Goal: Task Accomplishment & Management: Manage account settings

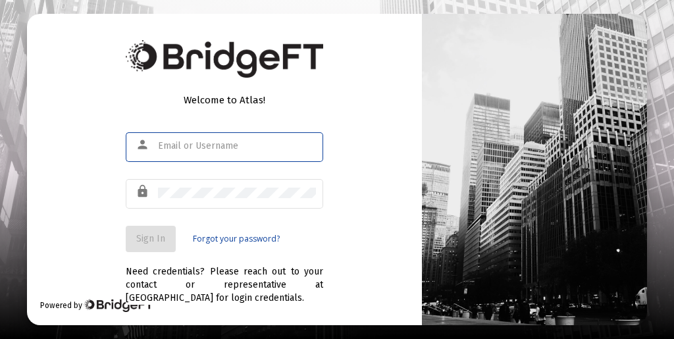
click at [202, 142] on input "text" at bounding box center [237, 146] width 158 height 11
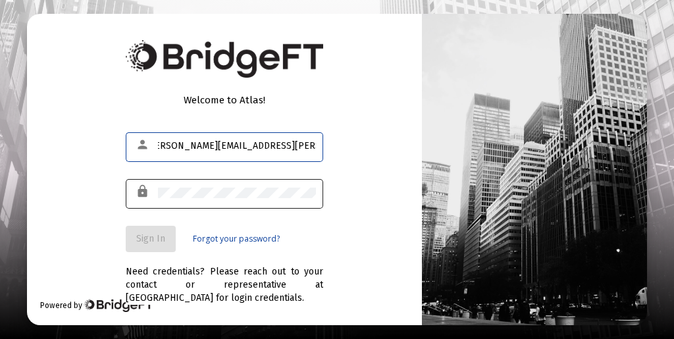
type input "[PERSON_NAME][EMAIL_ADDRESS][PERSON_NAME][DOMAIN_NAME]"
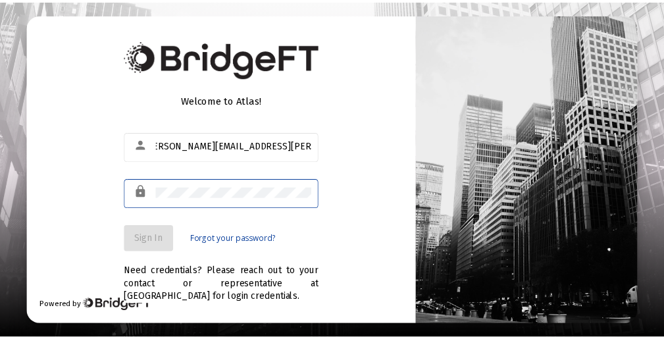
scroll to position [0, 0]
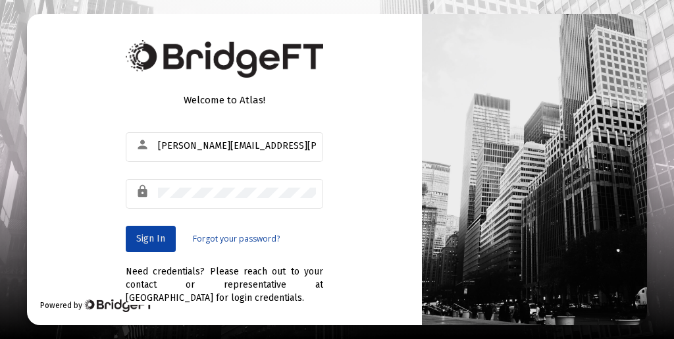
click at [149, 235] on span "Sign In" at bounding box center [150, 238] width 29 height 11
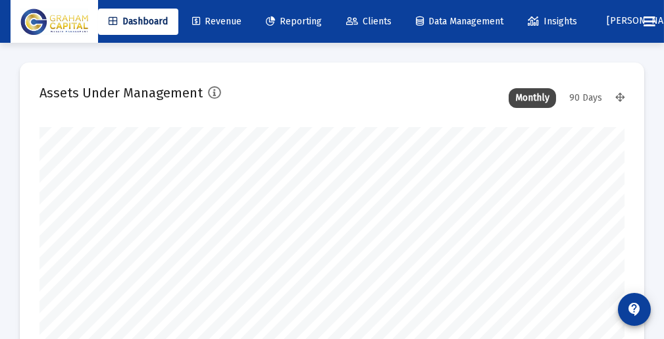
scroll to position [263, 585]
click at [213, 14] on link "Revenue" at bounding box center [217, 22] width 70 height 26
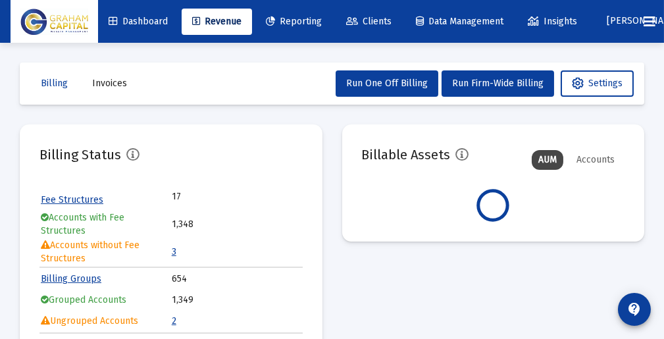
click at [392, 22] on span "Clients" at bounding box center [368, 21] width 45 height 11
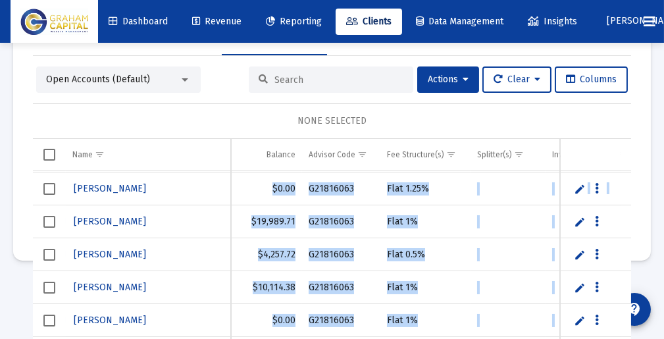
drag, startPoint x: 610, startPoint y: 176, endPoint x: 622, endPoint y: 270, distance: 94.8
click at [622, 270] on div "Clients Manual Accounts File Sharing Held Away Accounts Clients Open Accounts (…" at bounding box center [332, 101] width 664 height 358
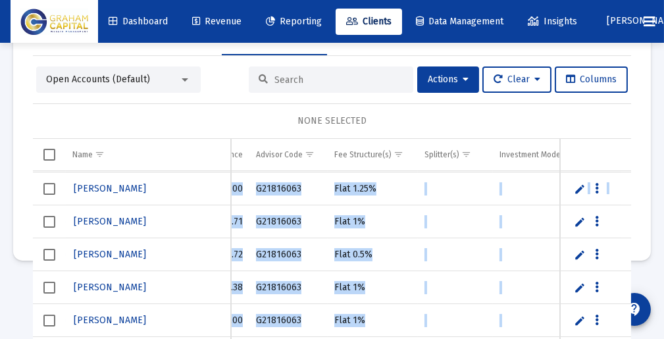
click at [449, 205] on td "Data grid" at bounding box center [455, 221] width 75 height 33
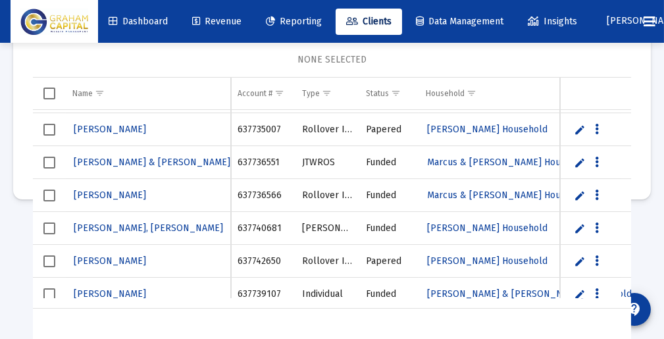
scroll to position [43575, 0]
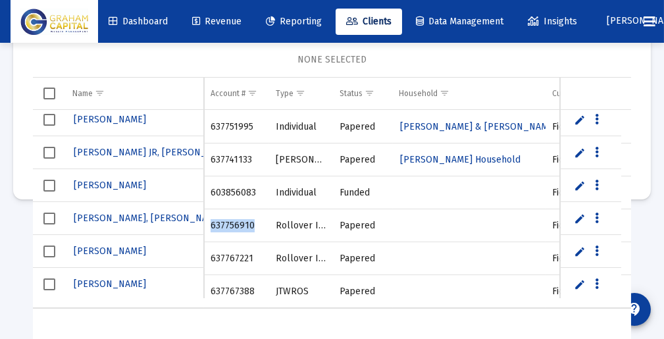
drag, startPoint x: 252, startPoint y: 213, endPoint x: 207, endPoint y: 219, distance: 45.2
click at [207, 219] on td "637756910" at bounding box center [236, 225] width 65 height 33
drag, startPoint x: 252, startPoint y: 244, endPoint x: 208, endPoint y: 248, distance: 43.6
click at [208, 248] on td "637767221" at bounding box center [236, 258] width 65 height 33
copy td "637767221"
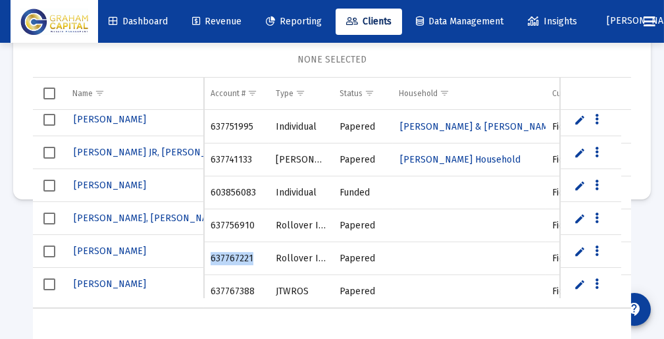
click at [575, 248] on link "Edit" at bounding box center [581, 252] width 12 height 12
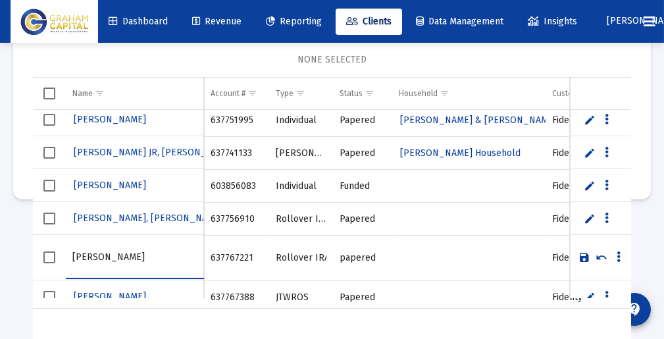
type input "[PERSON_NAME]"
click at [579, 256] on link "Save" at bounding box center [585, 258] width 12 height 12
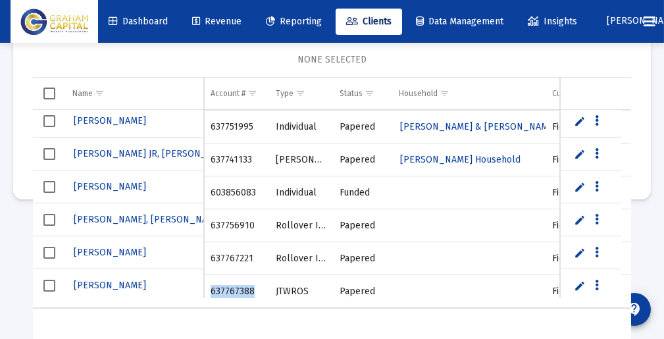
drag, startPoint x: 252, startPoint y: 281, endPoint x: 212, endPoint y: 281, distance: 39.5
click at [212, 281] on td "637767388" at bounding box center [236, 291] width 65 height 33
drag, startPoint x: 250, startPoint y: 281, endPoint x: 210, endPoint y: 281, distance: 40.2
click at [210, 281] on td "637767388" at bounding box center [236, 291] width 65 height 33
copy td "637767388"
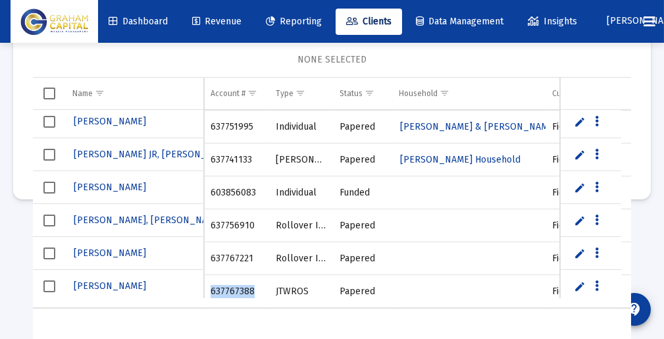
click at [575, 281] on link "Edit" at bounding box center [581, 287] width 12 height 12
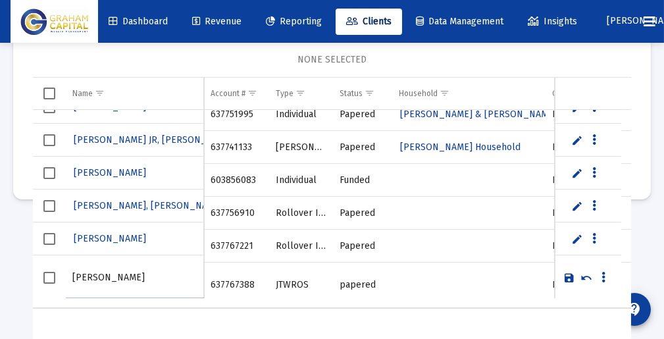
type input "[PERSON_NAME]"
click at [564, 272] on link "Save" at bounding box center [570, 278] width 12 height 12
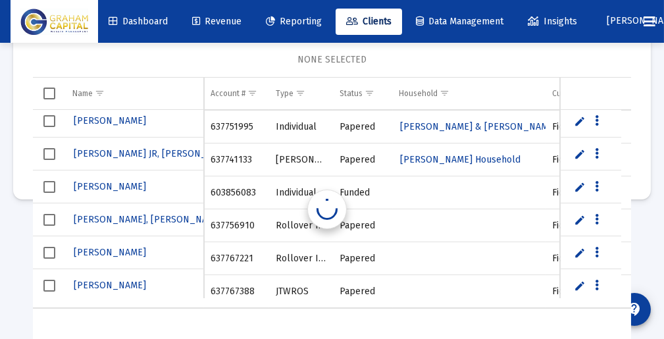
scroll to position [43881, 0]
click at [225, 18] on span "Revenue" at bounding box center [216, 21] width 49 height 11
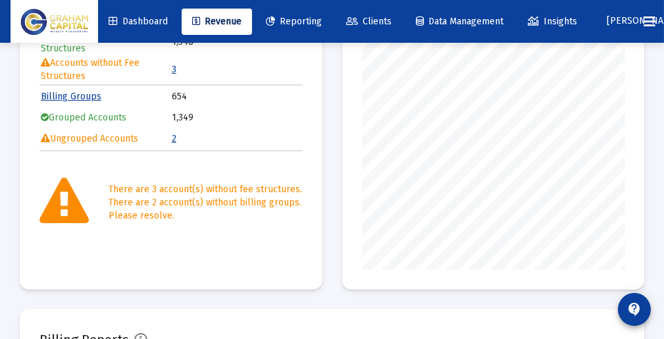
scroll to position [263, 263]
click at [174, 142] on td "2" at bounding box center [237, 139] width 130 height 20
click at [174, 138] on link "2" at bounding box center [174, 138] width 5 height 11
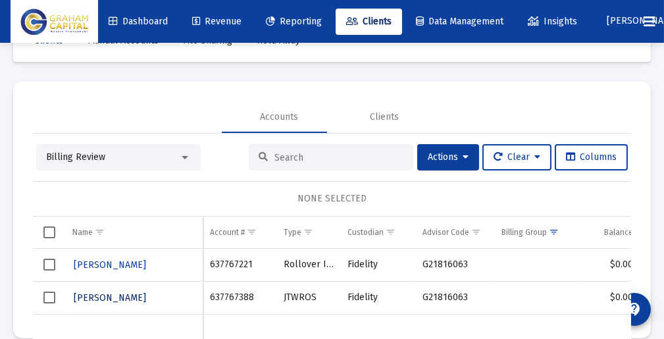
click at [146, 293] on span "[PERSON_NAME]" at bounding box center [110, 297] width 72 height 11
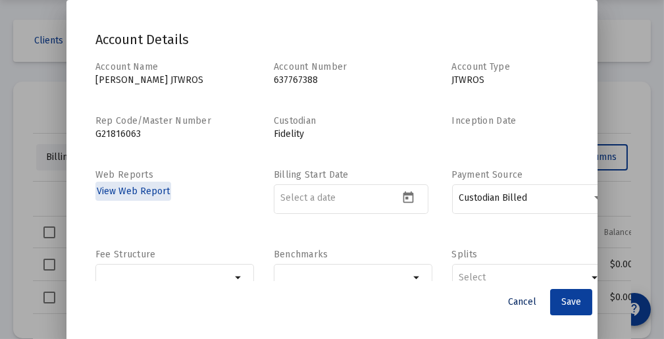
click at [514, 297] on span "Cancel" at bounding box center [522, 301] width 28 height 11
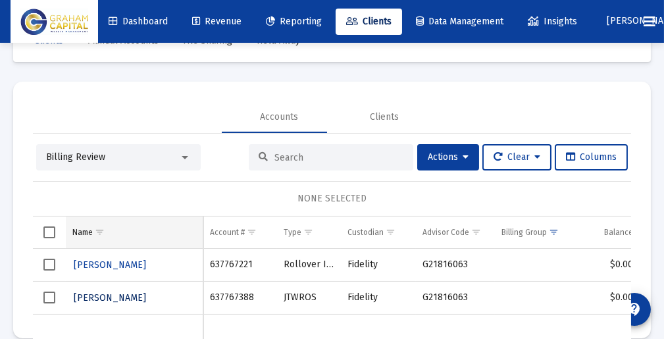
scroll to position [39, 0]
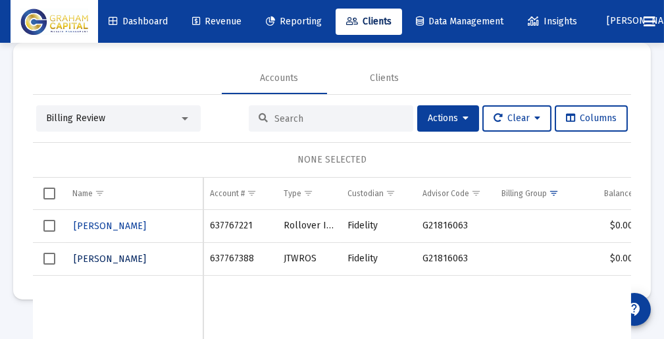
click at [113, 257] on span "[PERSON_NAME]" at bounding box center [110, 259] width 72 height 11
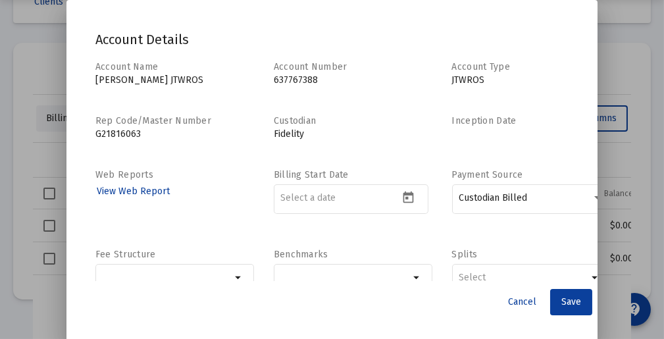
scroll to position [0, 0]
click at [231, 277] on mat-icon "arrow_drop_down" at bounding box center [239, 278] width 16 height 16
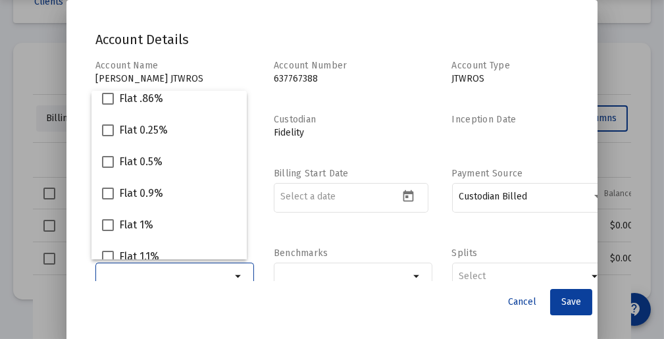
scroll to position [251, 0]
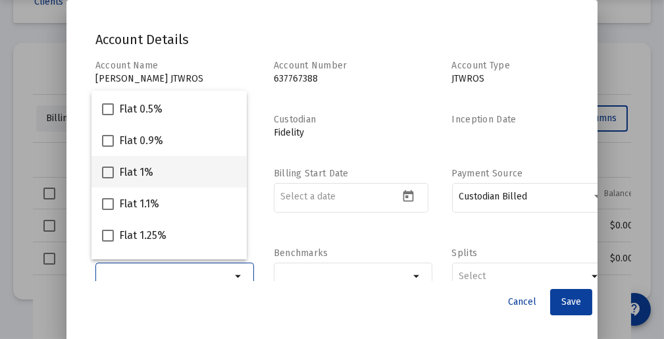
click at [174, 175] on div "Flat 1%" at bounding box center [169, 172] width 134 height 32
checkbox input "true"
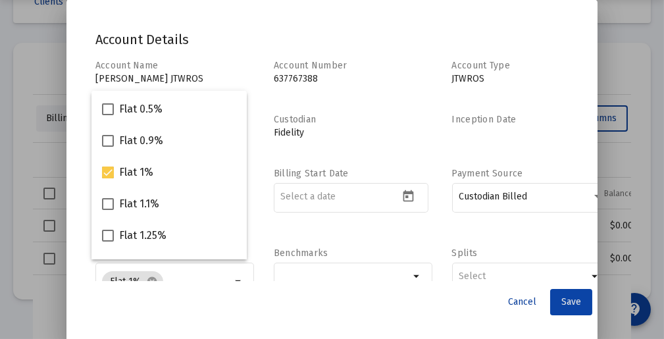
click at [566, 298] on span "Save" at bounding box center [572, 301] width 20 height 11
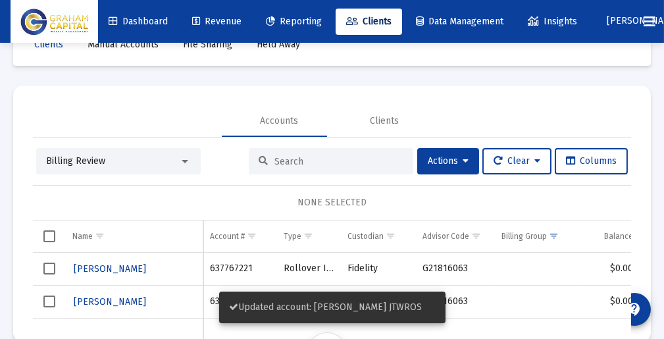
scroll to position [43, 0]
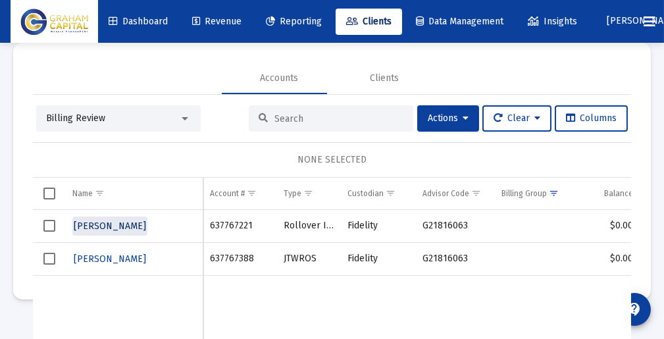
click at [89, 223] on span "[PERSON_NAME]" at bounding box center [110, 226] width 72 height 11
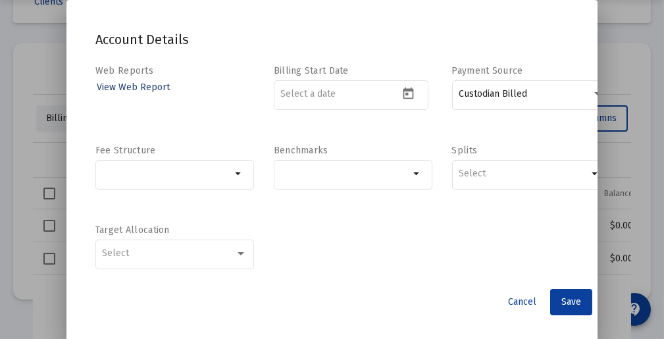
scroll to position [105, 0]
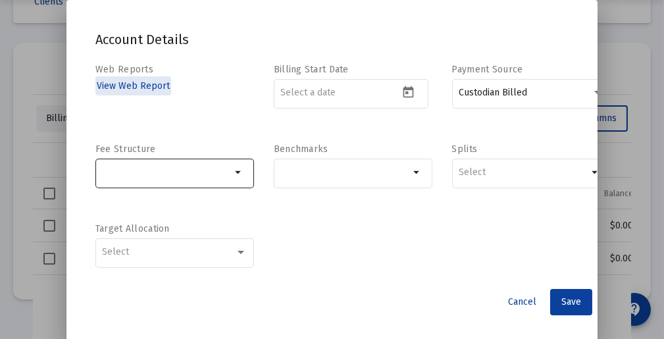
click at [231, 173] on mat-icon "arrow_drop_down" at bounding box center [239, 173] width 16 height 16
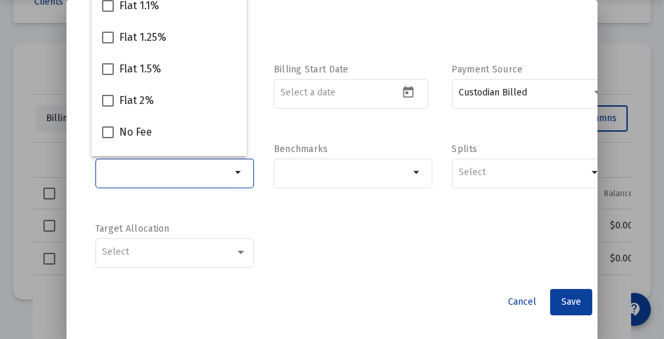
scroll to position [345, 0]
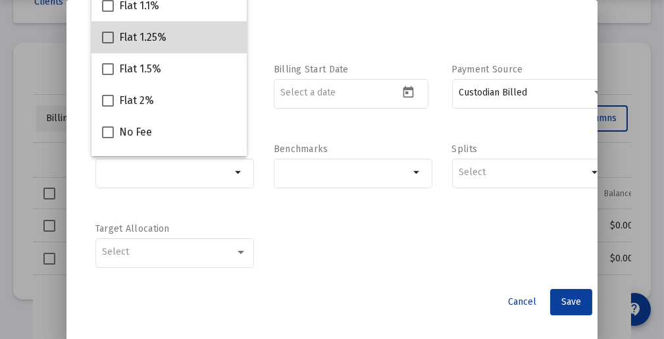
click at [188, 38] on div "Flat 1.25%" at bounding box center [169, 38] width 134 height 32
checkbox input "true"
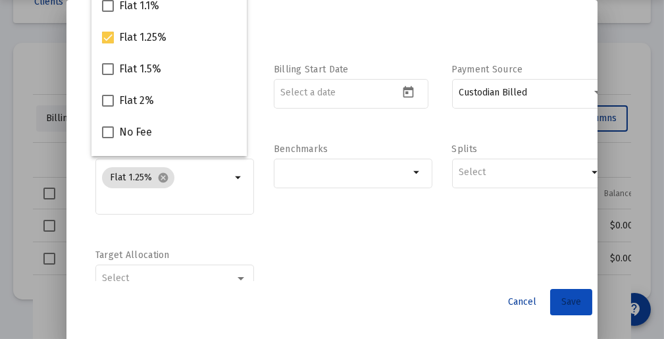
click at [570, 297] on span "Save" at bounding box center [572, 301] width 20 height 11
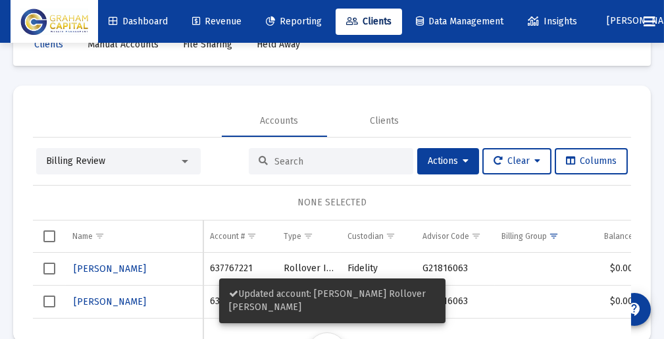
scroll to position [43, 0]
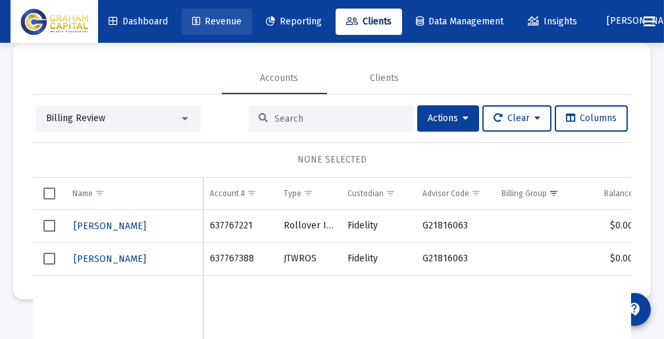
click at [223, 24] on span "Revenue" at bounding box center [216, 21] width 49 height 11
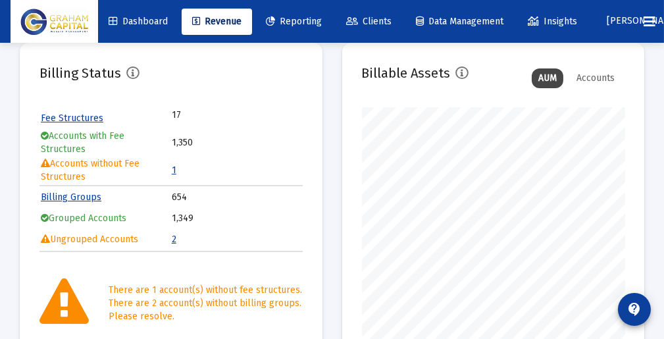
scroll to position [263, 263]
click at [173, 236] on link "2" at bounding box center [174, 239] width 5 height 11
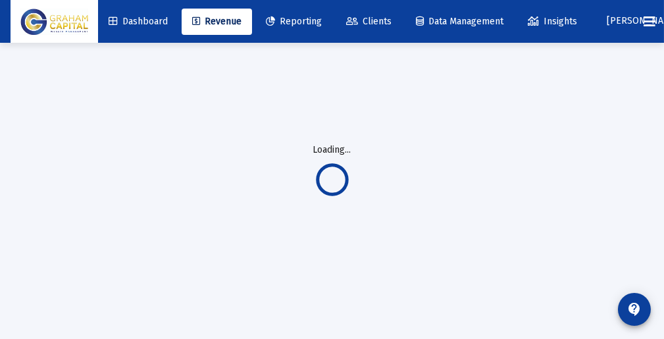
scroll to position [43, 0]
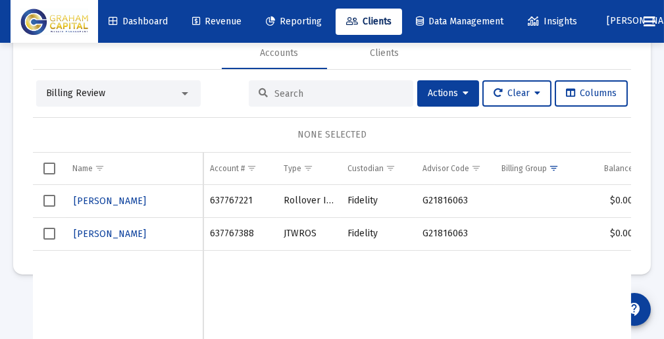
scroll to position [28, 0]
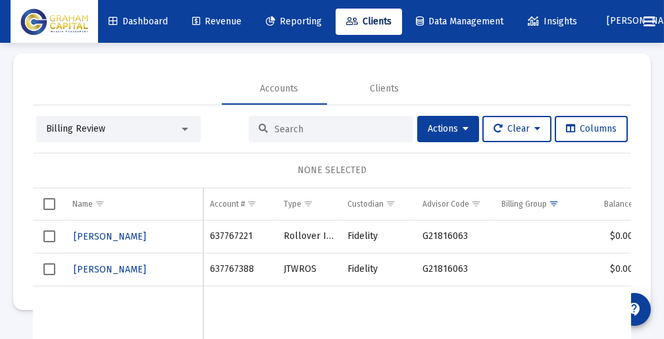
click at [46, 234] on span "Select row" at bounding box center [49, 236] width 12 height 12
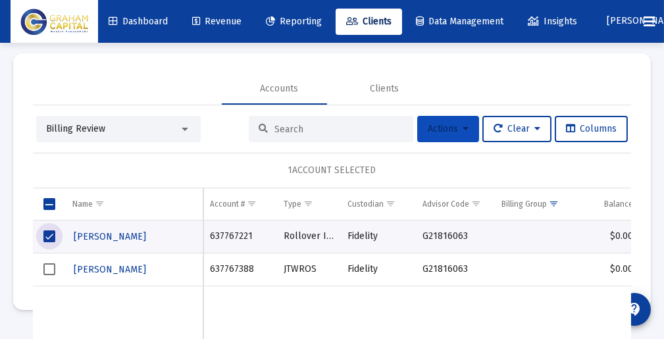
click at [455, 129] on button "Actions" at bounding box center [449, 129] width 62 height 26
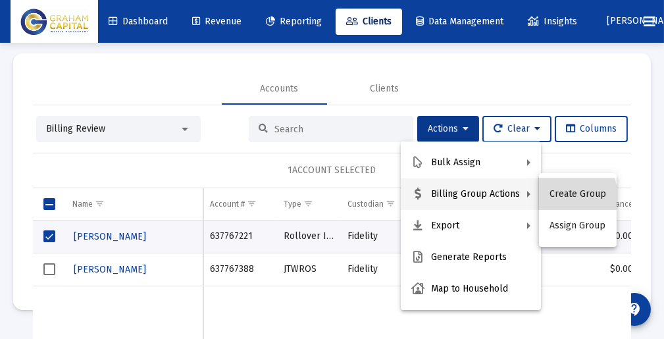
click at [562, 198] on button "Create Group" at bounding box center [578, 194] width 78 height 32
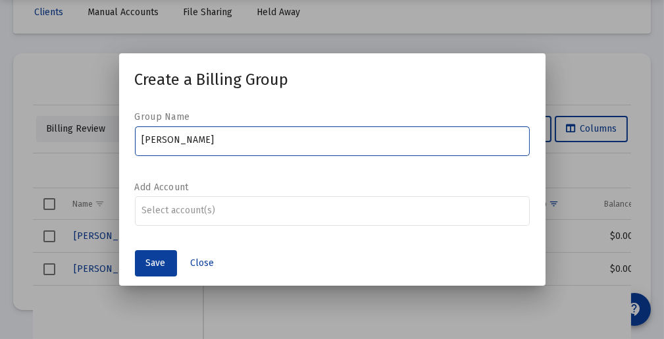
type input "[PERSON_NAME]"
click at [207, 262] on span "Close" at bounding box center [203, 263] width 24 height 11
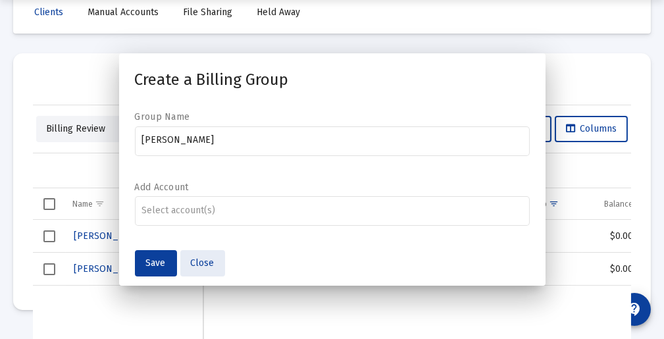
scroll to position [43, 0]
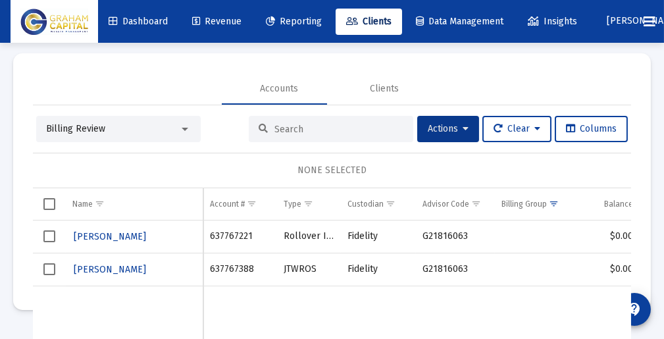
click at [51, 236] on span "Select row" at bounding box center [49, 236] width 12 height 12
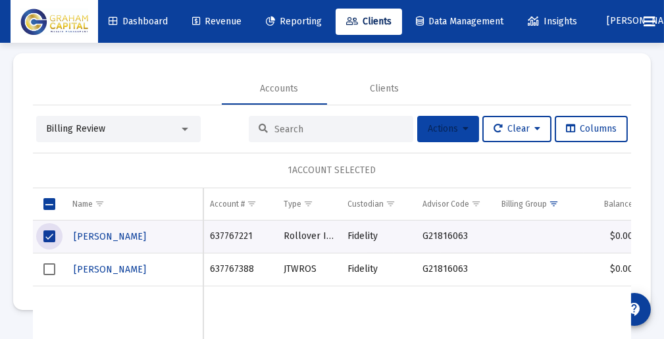
click at [463, 125] on icon at bounding box center [466, 128] width 6 height 9
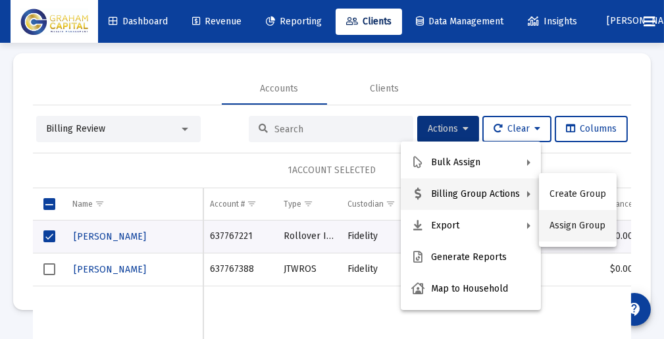
click at [566, 234] on button "Assign Group" at bounding box center [578, 226] width 78 height 32
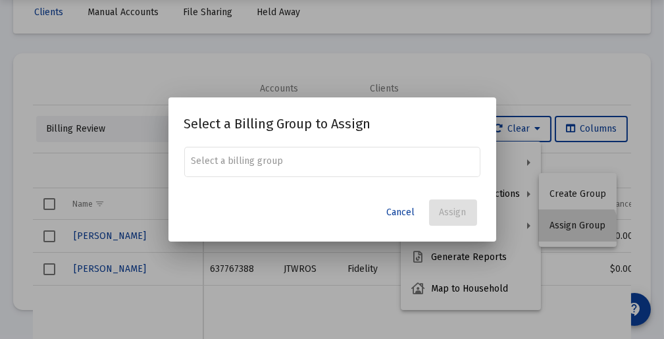
scroll to position [0, 0]
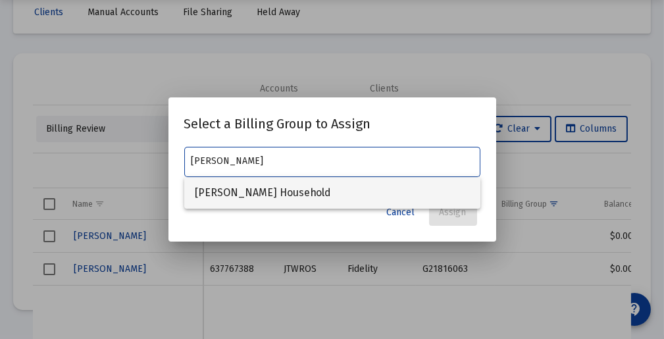
click at [293, 188] on span "[PERSON_NAME] Household" at bounding box center [332, 193] width 275 height 32
type input "[PERSON_NAME] Household"
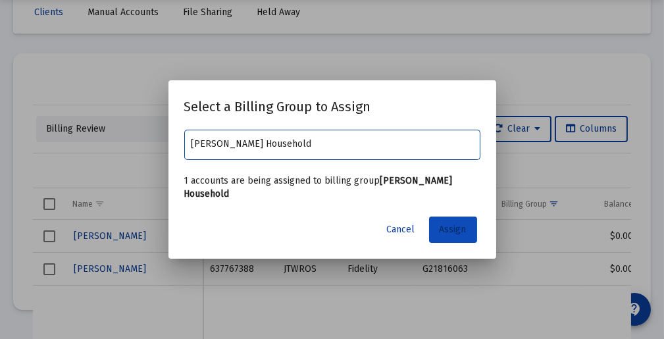
click at [450, 234] on span "Assign" at bounding box center [453, 229] width 27 height 11
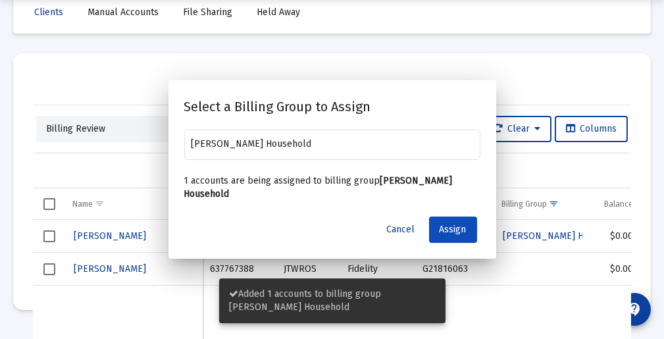
scroll to position [43, 0]
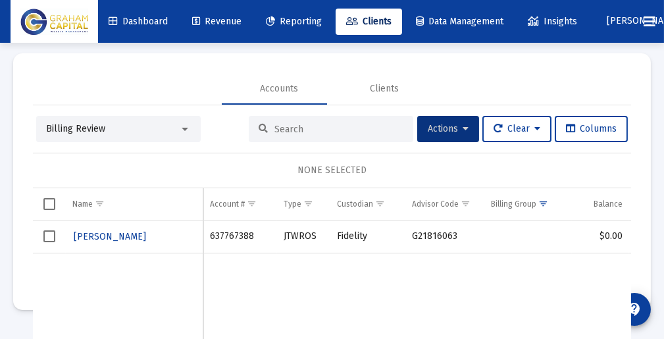
click at [636, 22] on span "[PERSON_NAME]" at bounding box center [643, 21] width 72 height 11
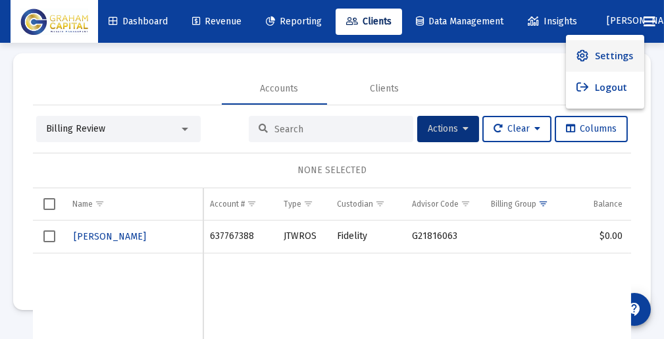
click at [594, 54] on link "Settings" at bounding box center [605, 56] width 78 height 32
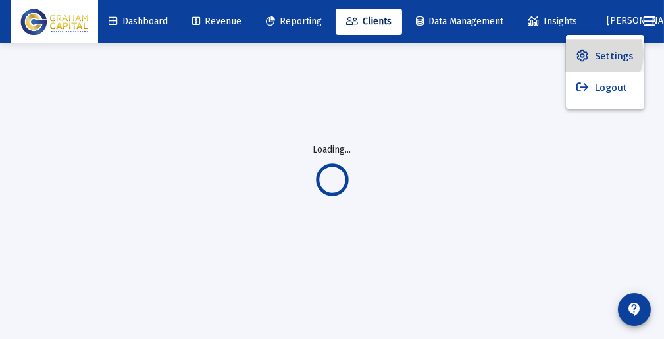
scroll to position [0, 0]
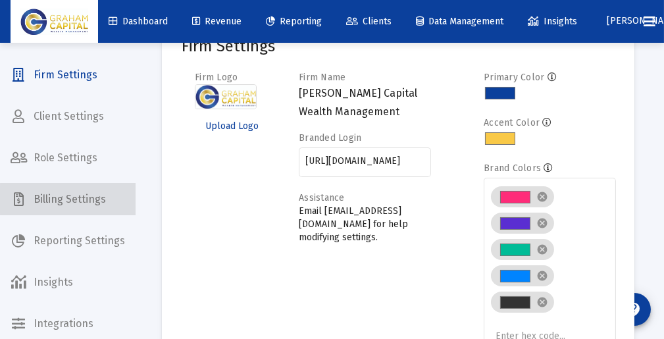
click at [69, 200] on span "Billing Settings" at bounding box center [68, 200] width 136 height 32
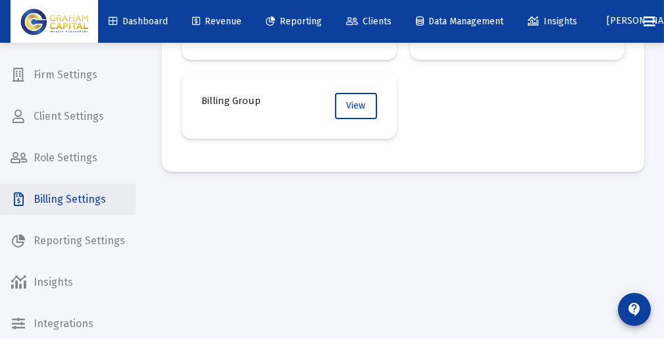
scroll to position [265, 0]
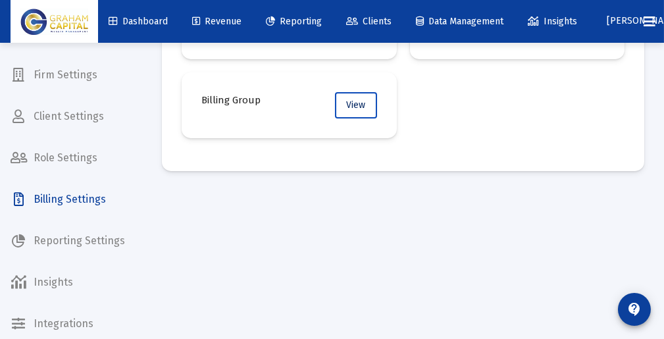
click at [354, 99] on span "View" at bounding box center [355, 104] width 19 height 11
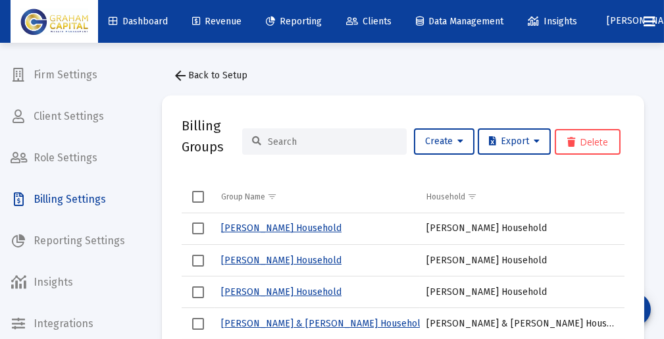
click at [273, 138] on input at bounding box center [332, 141] width 129 height 11
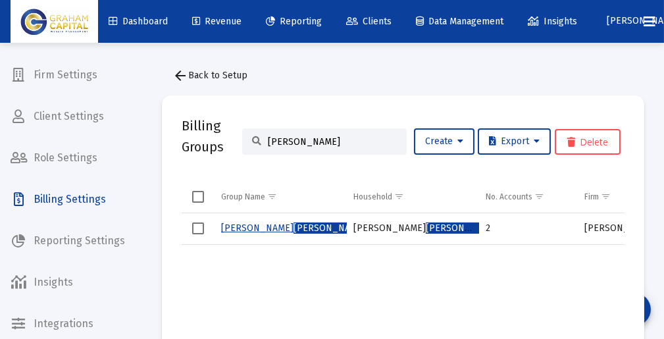
type input "[PERSON_NAME]"
click at [294, 227] on span "[PERSON_NAME]" at bounding box center [330, 228] width 72 height 11
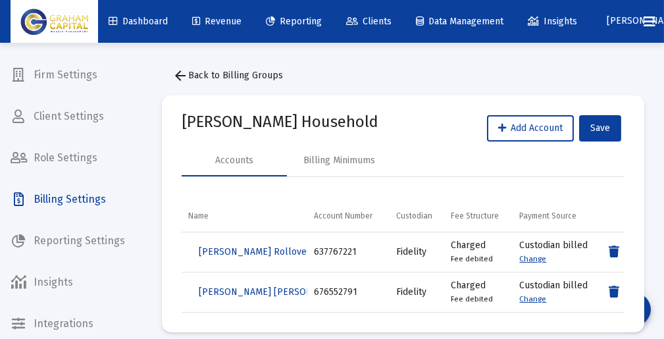
drag, startPoint x: 227, startPoint y: 132, endPoint x: 162, endPoint y: 132, distance: 64.5
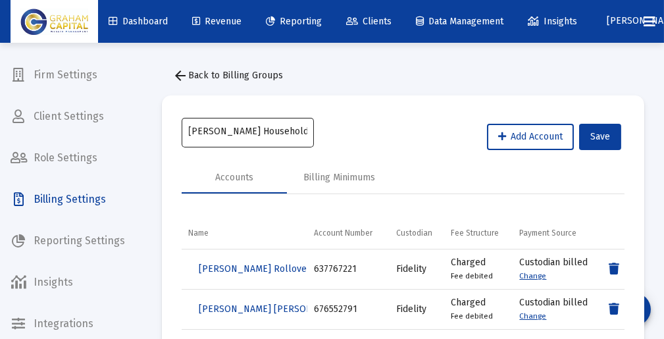
click at [227, 130] on input "[PERSON_NAME] Household" at bounding box center [248, 131] width 119 height 11
type input "[PERSON_NAME] Household"
click at [217, 132] on input "[PERSON_NAME] Household" at bounding box center [248, 131] width 119 height 11
click at [277, 134] on input "[PERSON_NAME] Household" at bounding box center [248, 131] width 119 height 11
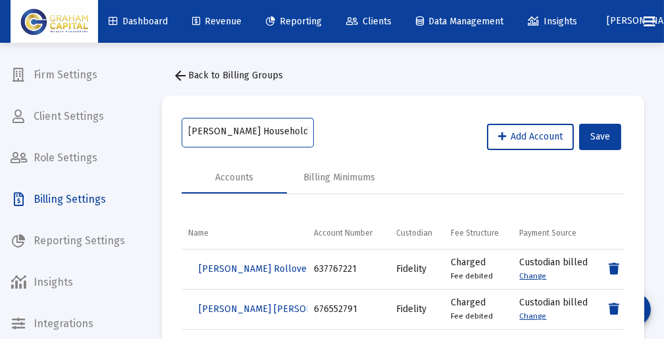
click at [277, 134] on input "[PERSON_NAME] Household" at bounding box center [248, 131] width 119 height 11
click at [276, 133] on input "[PERSON_NAME] Household" at bounding box center [248, 131] width 119 height 11
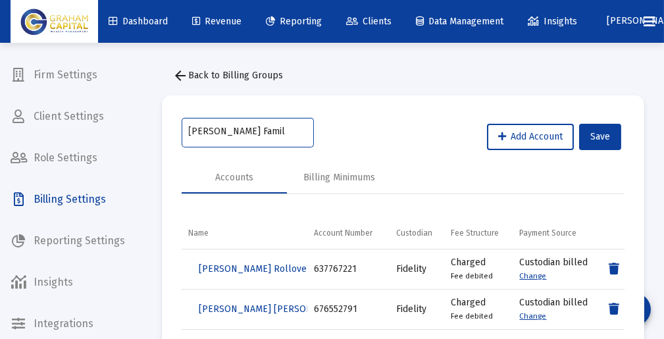
type input "[PERSON_NAME] Family"
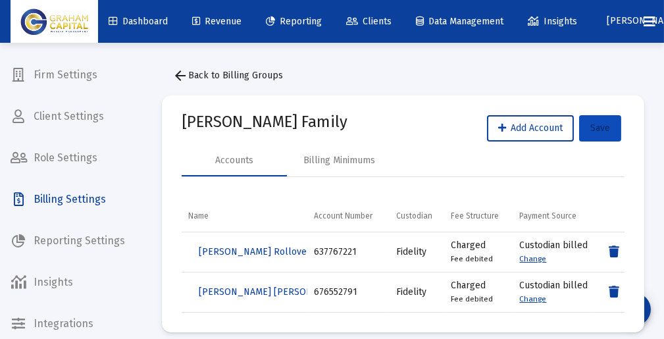
click at [606, 127] on span "Save" at bounding box center [601, 127] width 20 height 11
click at [599, 132] on span "Save" at bounding box center [601, 127] width 20 height 11
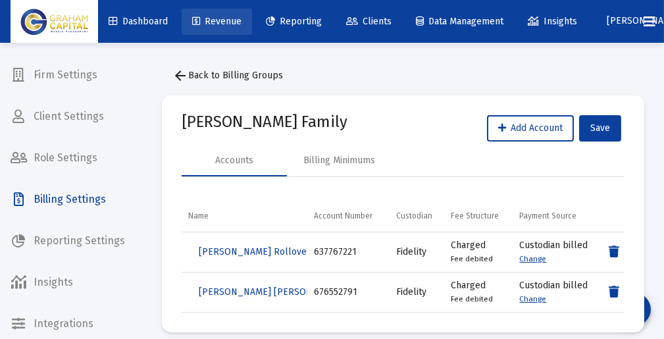
click at [219, 16] on span "Revenue" at bounding box center [216, 21] width 49 height 11
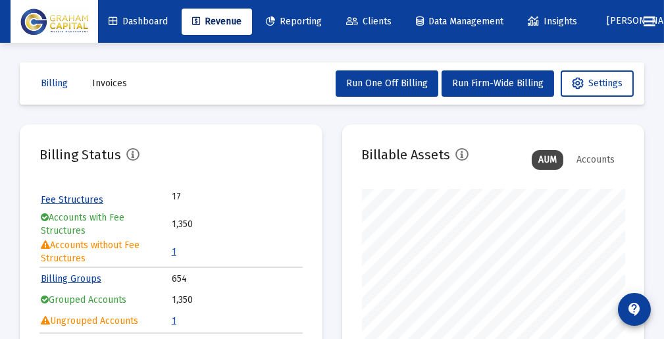
scroll to position [263, 263]
click at [381, 18] on span "Clients" at bounding box center [368, 21] width 45 height 11
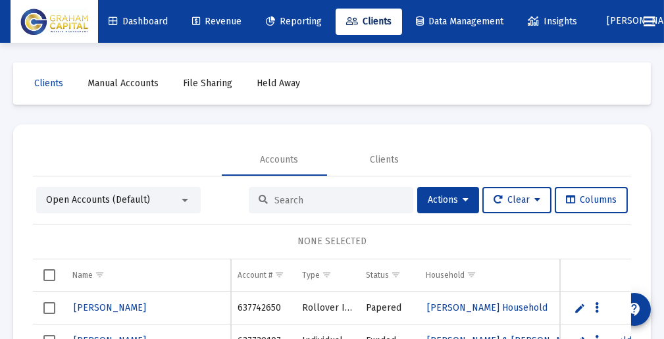
click at [183, 202] on div at bounding box center [185, 200] width 12 height 11
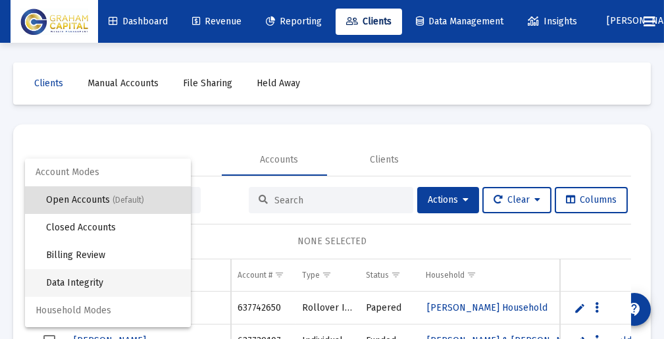
scroll to position [24, 0]
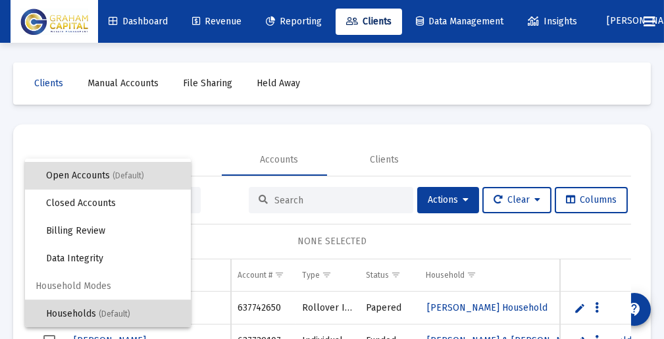
click at [115, 310] on span "(Default)" at bounding box center [115, 314] width 32 height 9
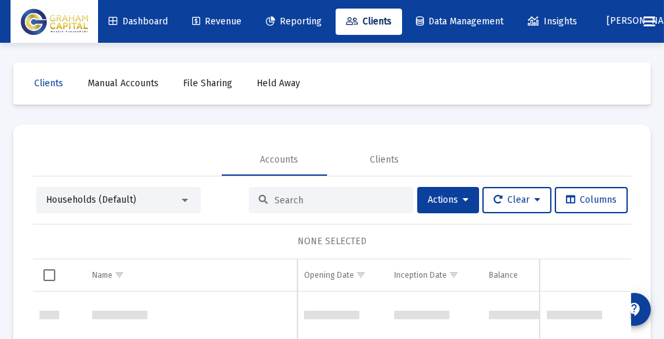
scroll to position [26311, 0]
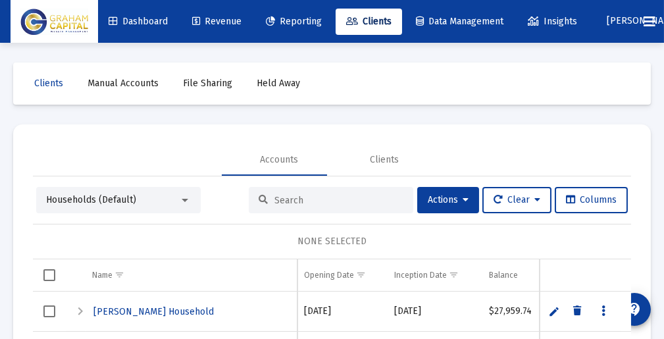
click at [317, 195] on input at bounding box center [339, 200] width 129 height 11
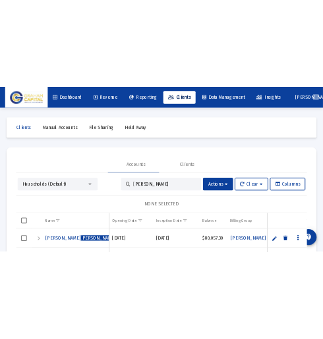
scroll to position [61, 0]
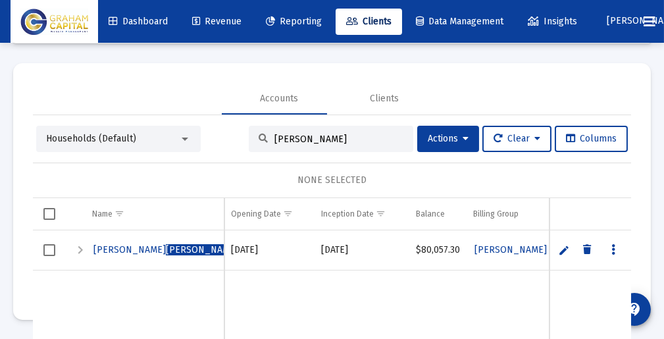
type input "[PERSON_NAME]"
click at [558, 249] on link "Edit" at bounding box center [564, 250] width 12 height 12
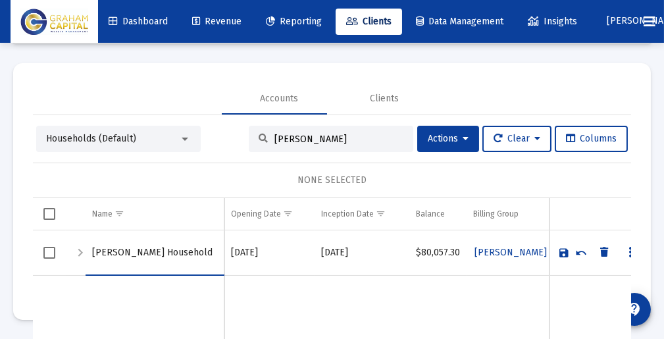
drag, startPoint x: 131, startPoint y: 250, endPoint x: 88, endPoint y: 248, distance: 42.9
click at [88, 248] on td "[PERSON_NAME] Household" at bounding box center [155, 252] width 139 height 45
type input "[PERSON_NAME] Household"
click at [558, 250] on link "Save" at bounding box center [564, 253] width 12 height 12
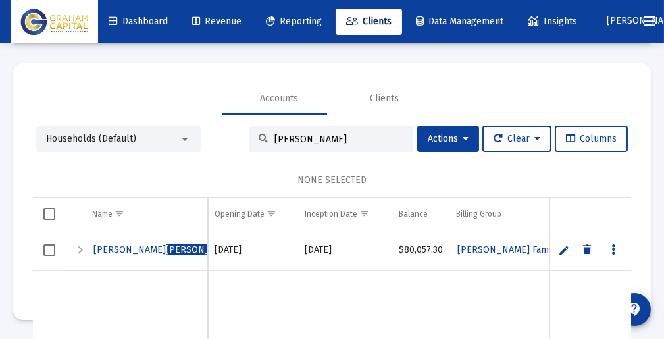
click at [300, 294] on td "Data grid" at bounding box center [345, 344] width 95 height 149
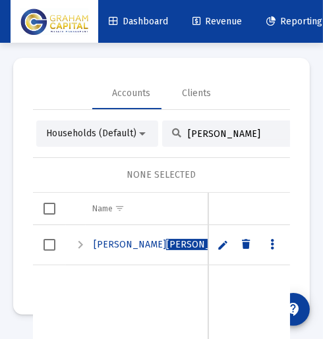
click at [151, 17] on span "Dashboard" at bounding box center [138, 21] width 59 height 11
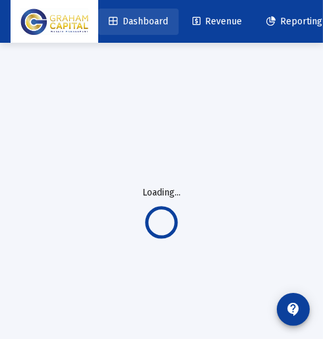
scroll to position [0, 0]
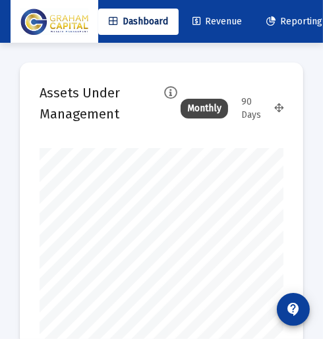
scroll to position [658306, 658477]
